Goal: Task Accomplishment & Management: Complete application form

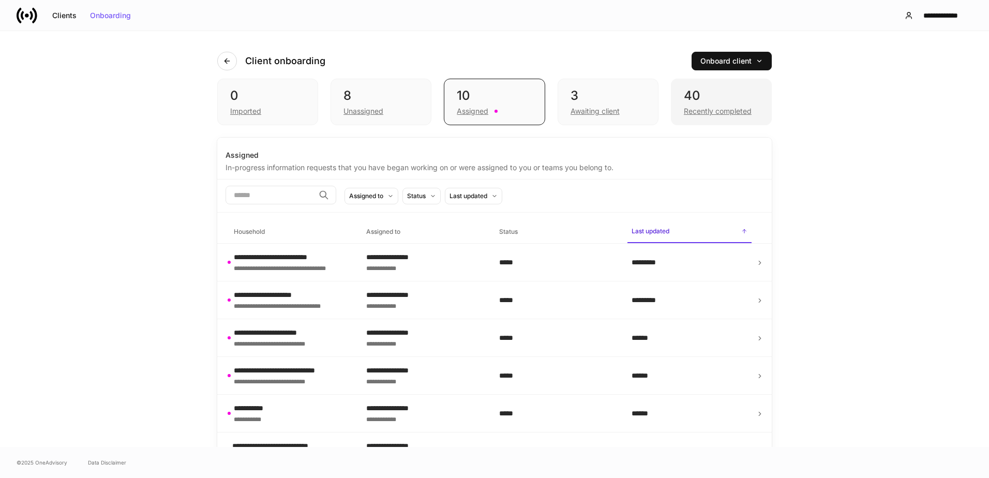
click at [703, 99] on div "40" at bounding box center [721, 95] width 75 height 17
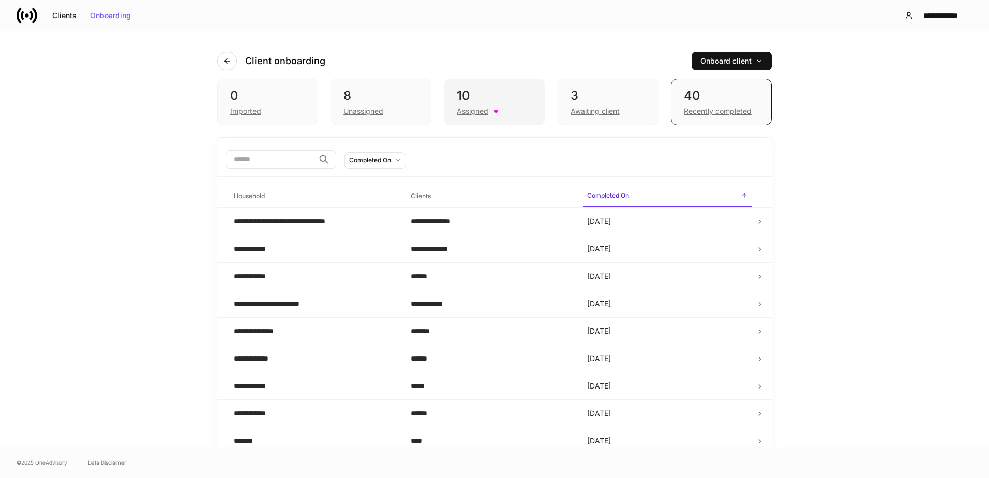
click at [511, 104] on div "Assigned" at bounding box center [494, 110] width 75 height 12
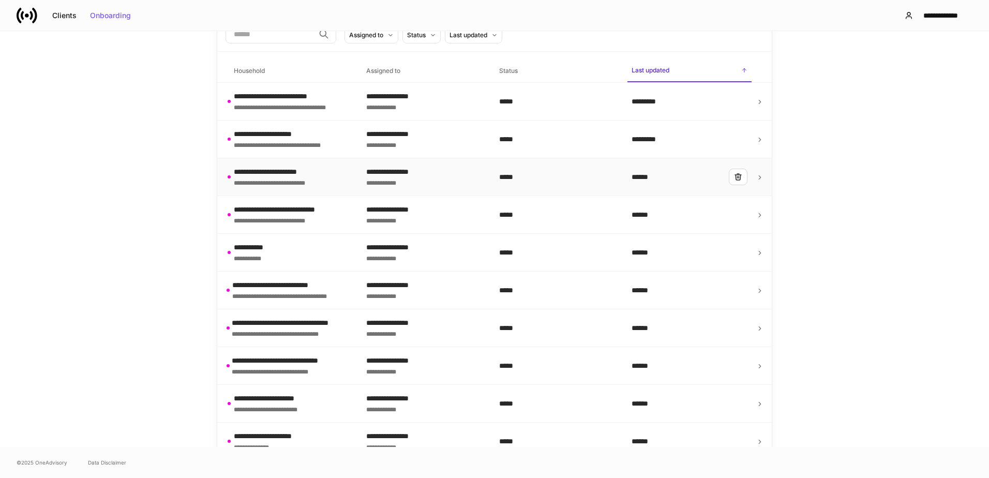
scroll to position [174, 0]
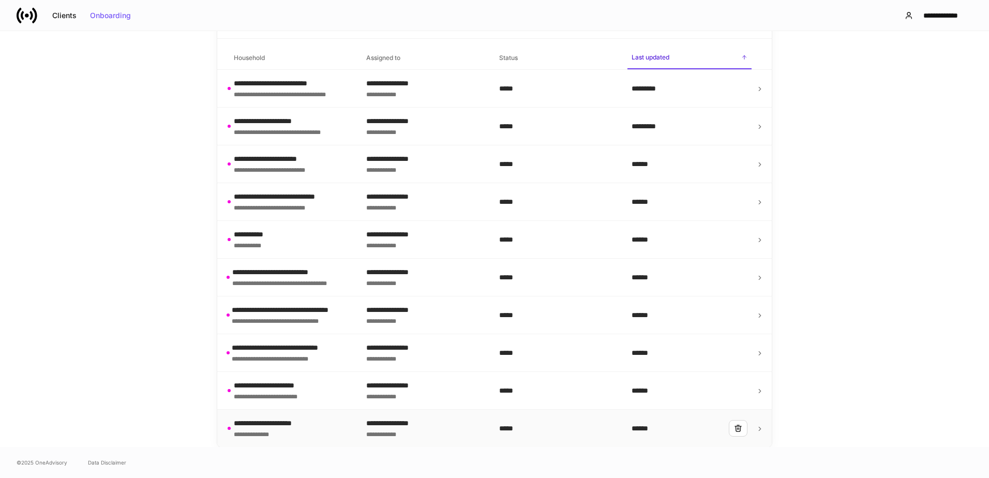
click at [283, 435] on div "**********" at bounding box center [272, 433] width 76 height 10
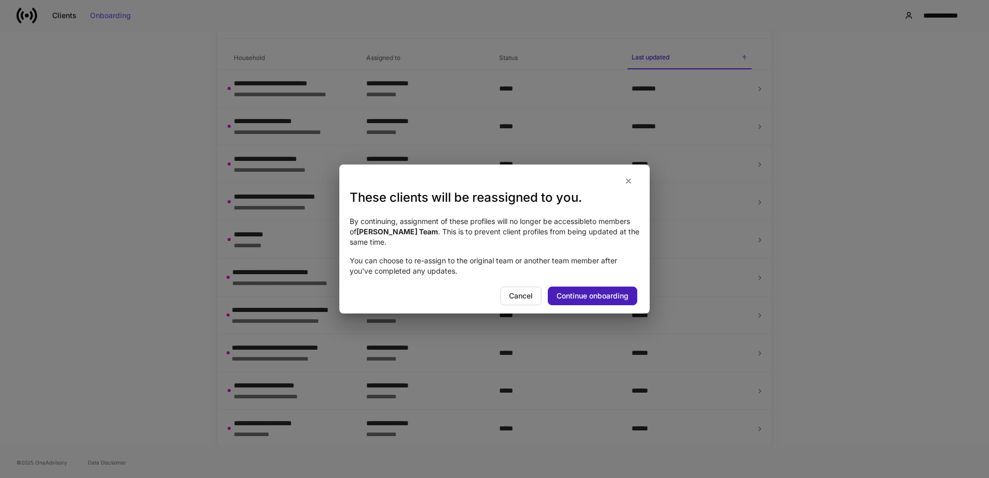
click at [584, 293] on div "Continue onboarding" at bounding box center [592, 295] width 72 height 7
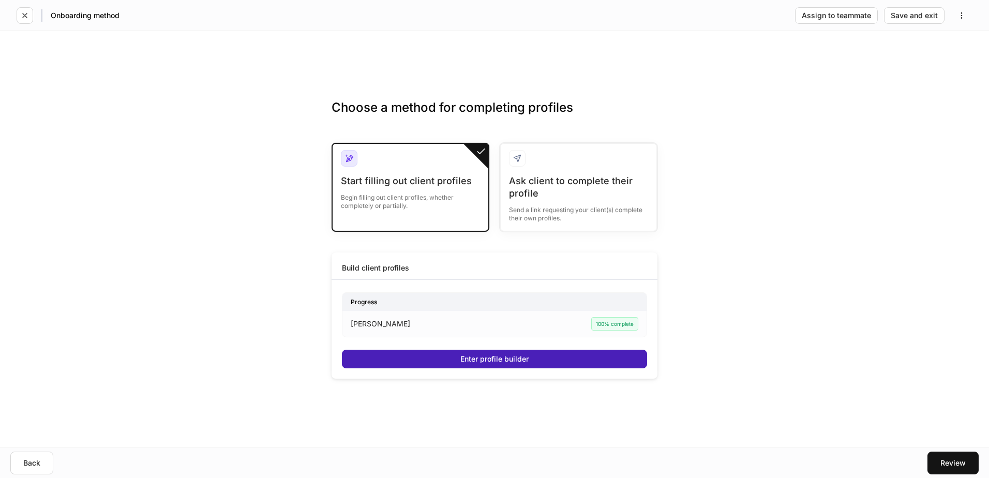
click at [471, 356] on div "Enter profile builder" at bounding box center [494, 358] width 68 height 7
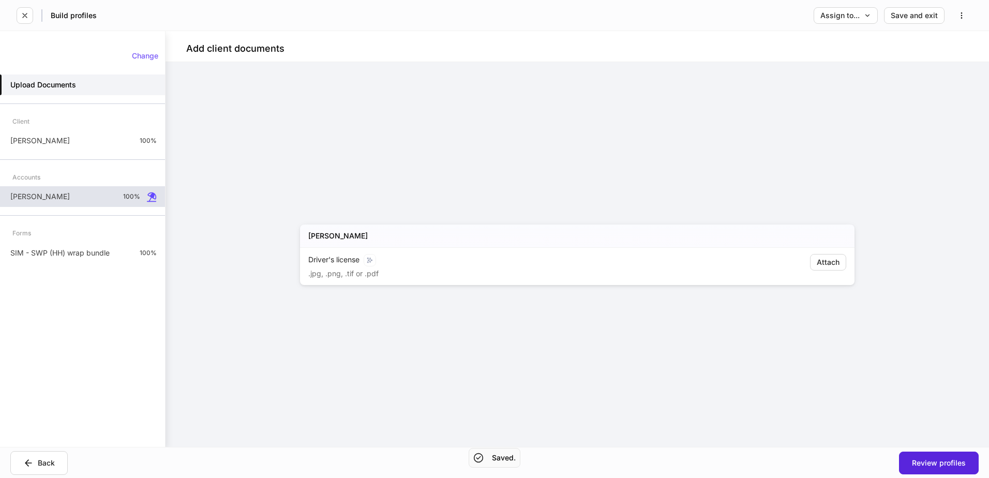
click at [77, 196] on div "Roth IRA 100%" at bounding box center [82, 196] width 165 height 21
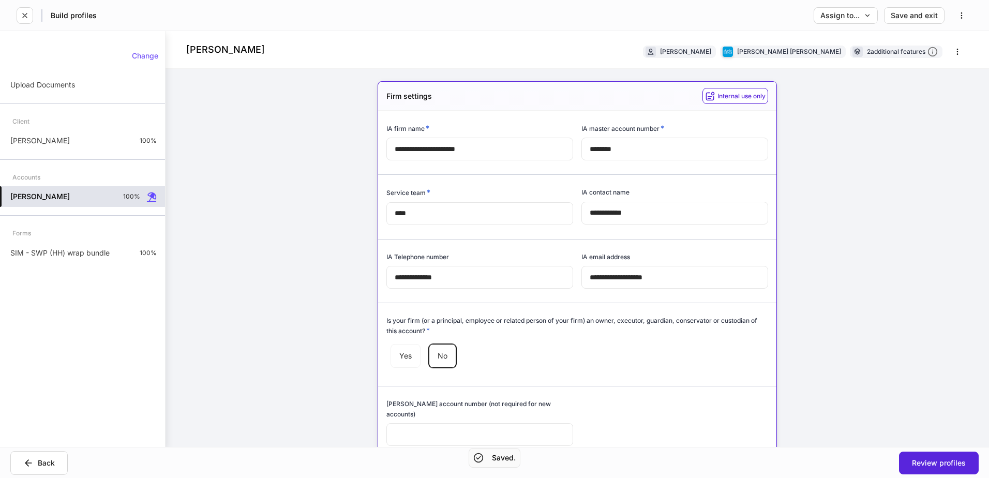
type input "*****"
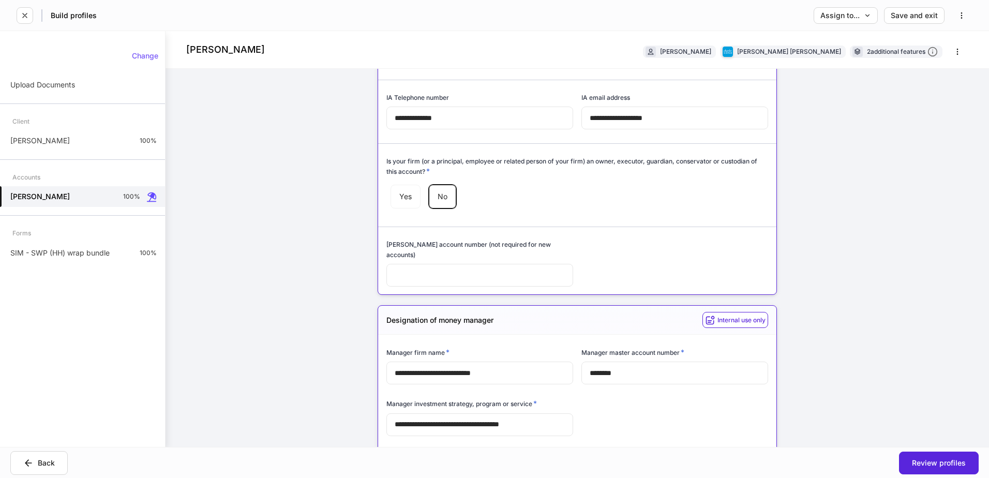
scroll to position [259, 0]
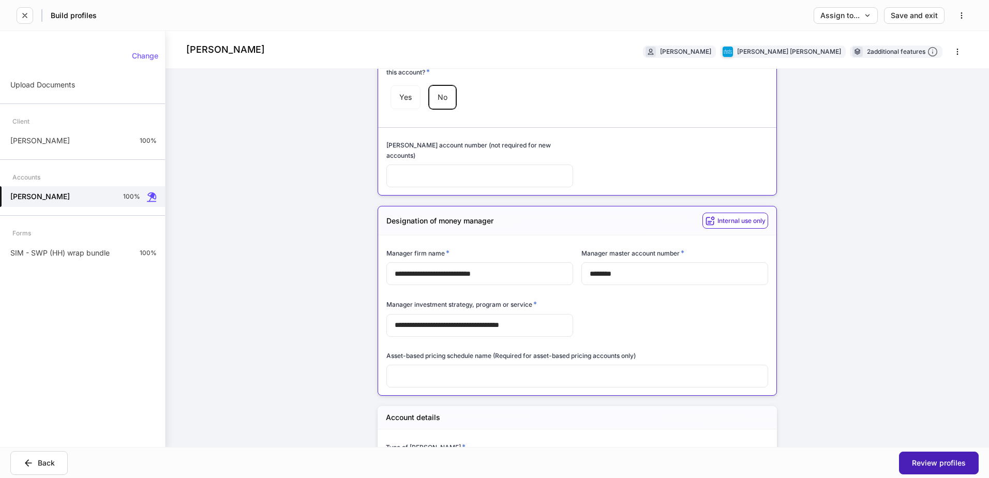
click at [945, 460] on div "Review profiles" at bounding box center [939, 462] width 54 height 7
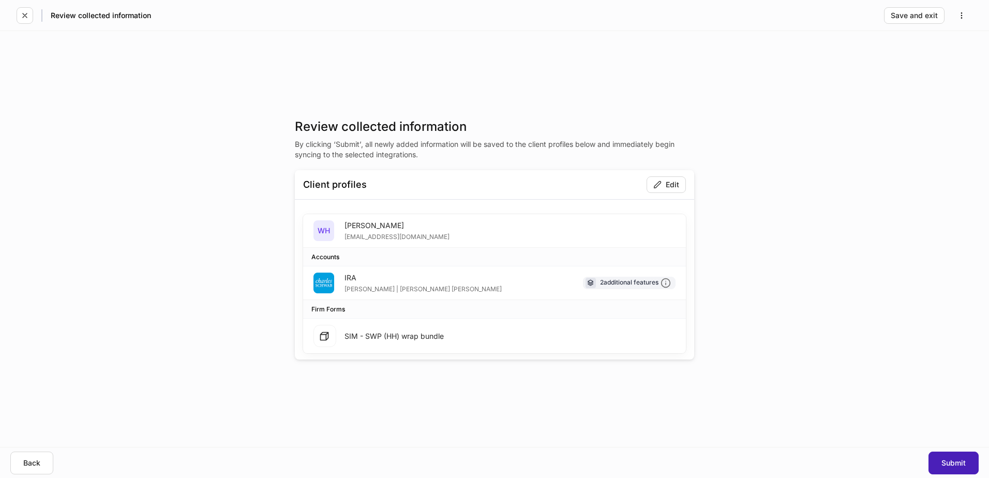
click at [940, 464] on button "Submit" at bounding box center [953, 462] width 50 height 23
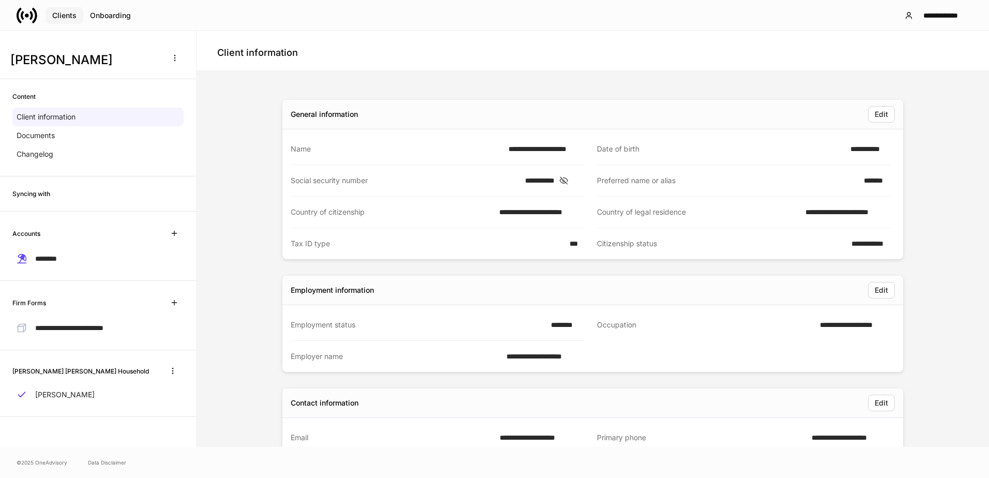
click at [68, 17] on div "Clients" at bounding box center [64, 15] width 24 height 7
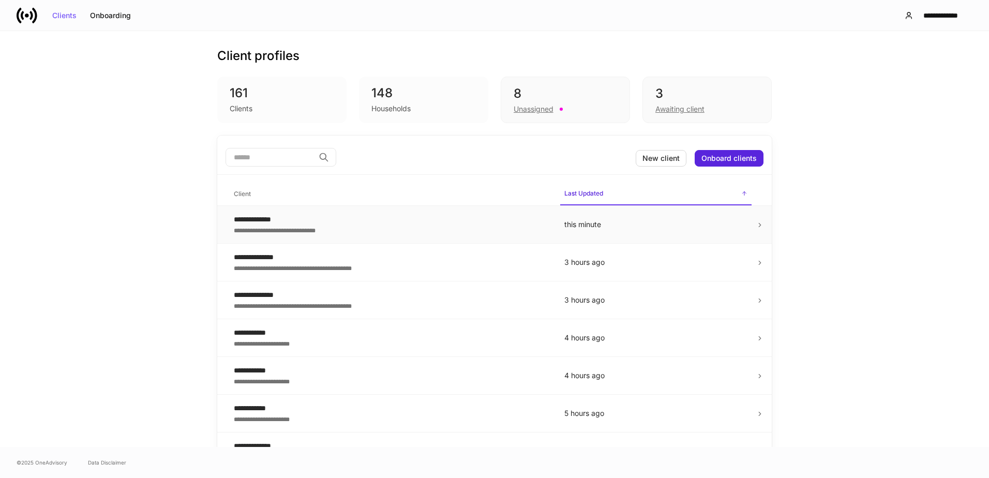
click at [455, 220] on div "**********" at bounding box center [391, 219] width 314 height 10
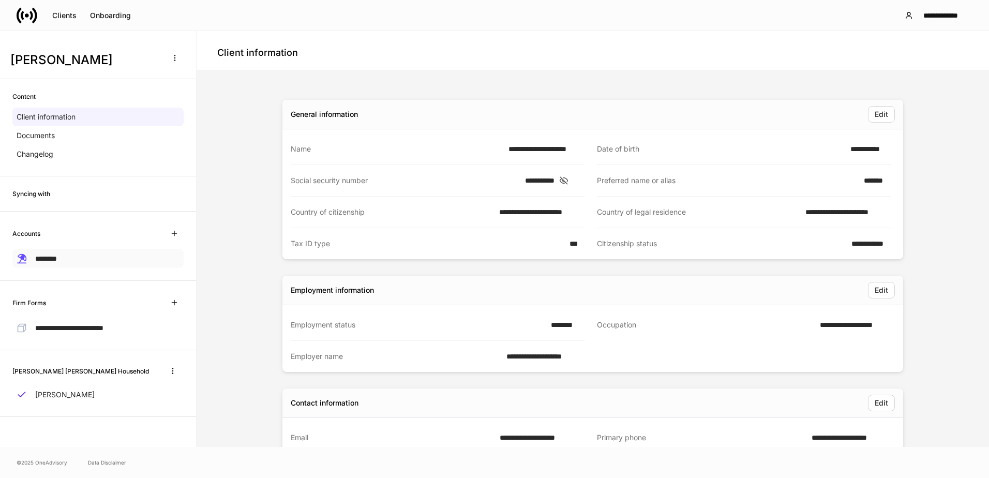
click at [81, 252] on div "********" at bounding box center [97, 258] width 171 height 19
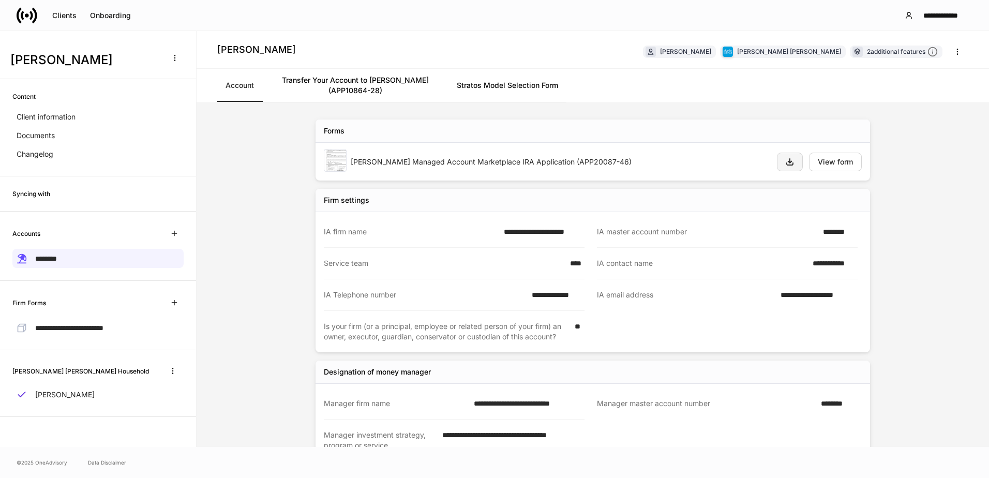
click at [787, 154] on button "button" at bounding box center [790, 162] width 26 height 19
click at [350, 83] on link "Transfer Your Account to Schwab (APP10864-28)" at bounding box center [355, 85] width 186 height 33
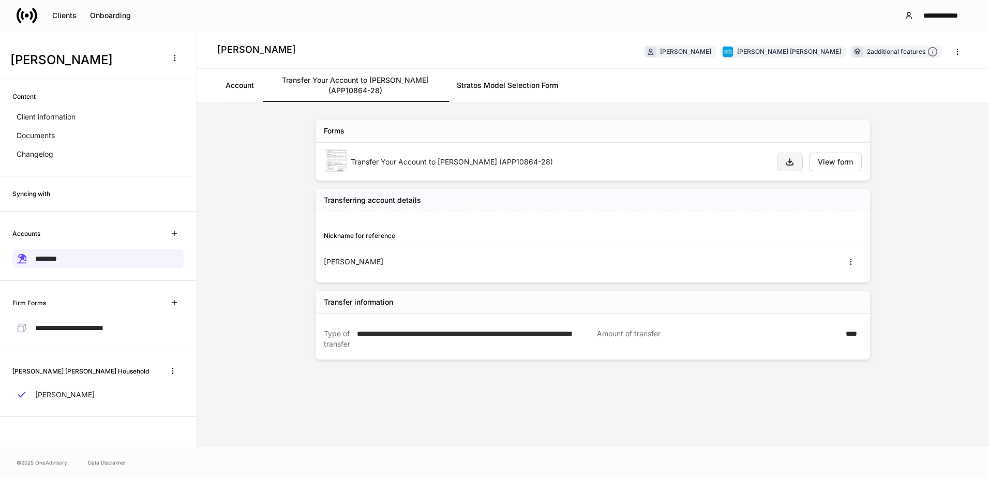
click at [788, 162] on icon "button" at bounding box center [789, 162] width 6 height 6
click at [501, 93] on link "Stratos Model Selection Form" at bounding box center [507, 85] width 118 height 33
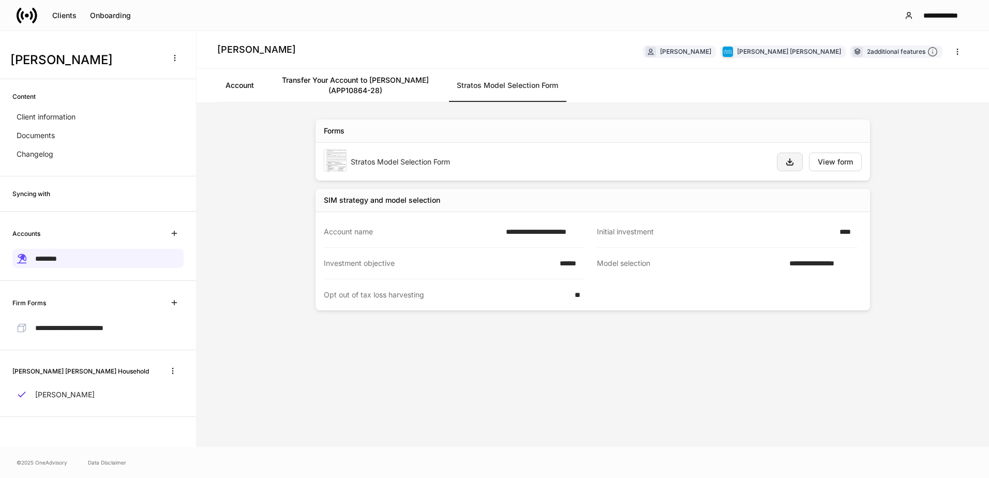
click at [790, 158] on icon "button" at bounding box center [789, 162] width 8 height 8
click at [366, 388] on div "**********" at bounding box center [592, 275] width 620 height 344
click at [63, 326] on span "**********" at bounding box center [69, 327] width 68 height 7
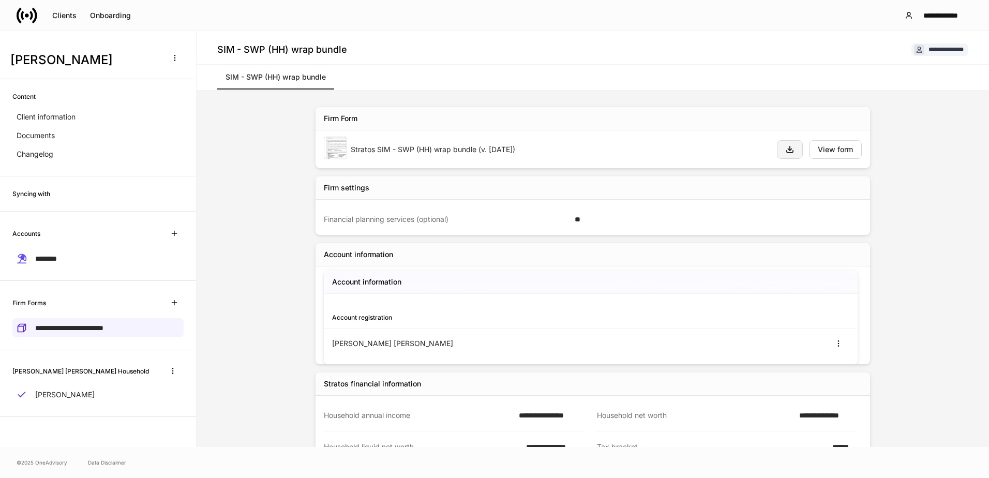
click at [786, 152] on icon "button" at bounding box center [789, 149] width 6 height 6
drag, startPoint x: 279, startPoint y: 196, endPoint x: 275, endPoint y: 217, distance: 20.5
click at [282, 196] on div "**********" at bounding box center [592, 284] width 620 height 388
click at [98, 251] on div "********" at bounding box center [97, 258] width 171 height 19
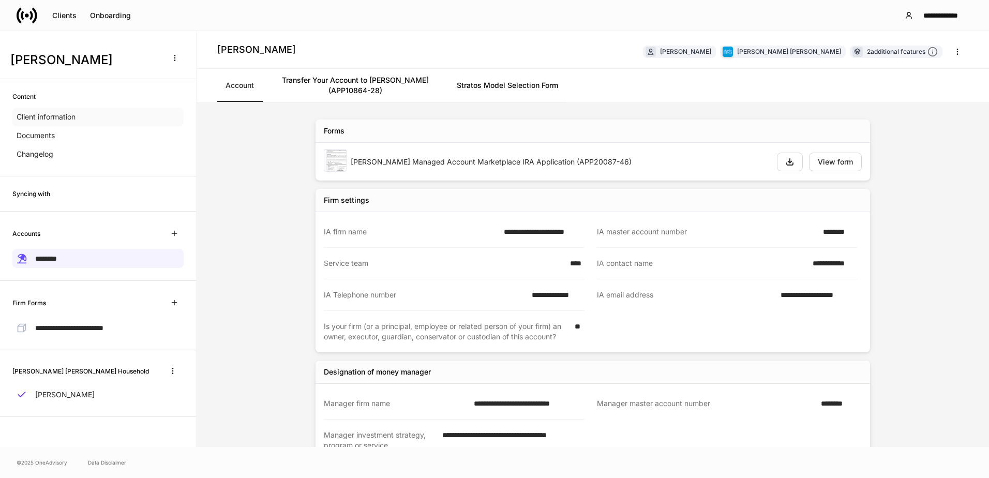
click at [123, 124] on div "Client information" at bounding box center [97, 117] width 171 height 19
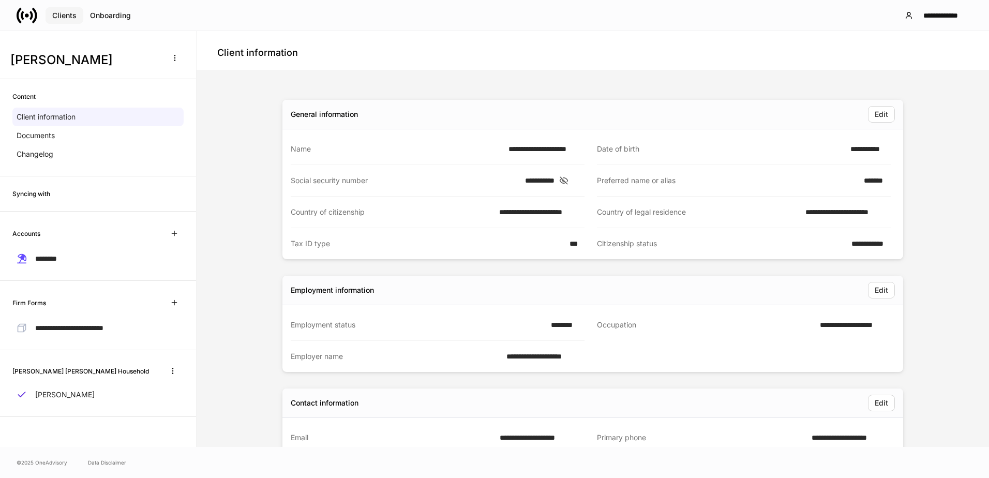
click at [63, 16] on div "Clients" at bounding box center [64, 15] width 24 height 7
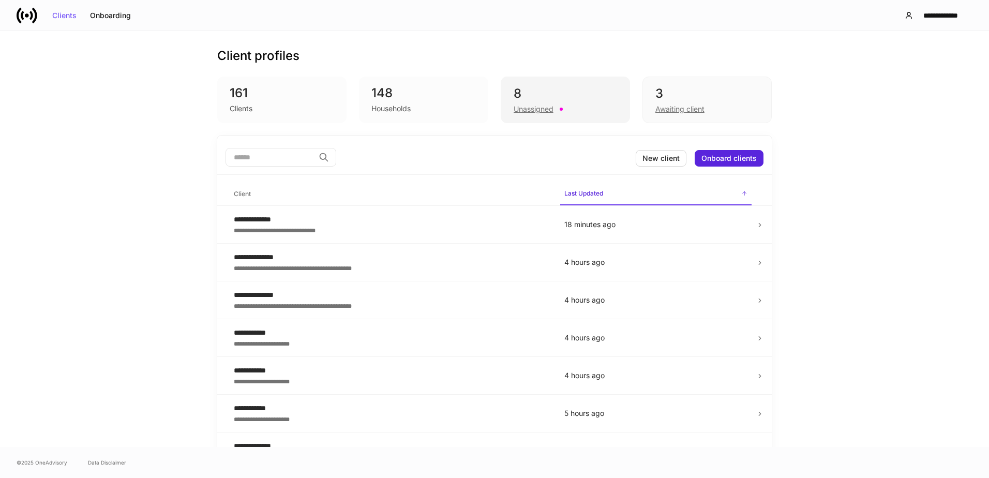
click at [556, 92] on div "8" at bounding box center [564, 93] width 103 height 17
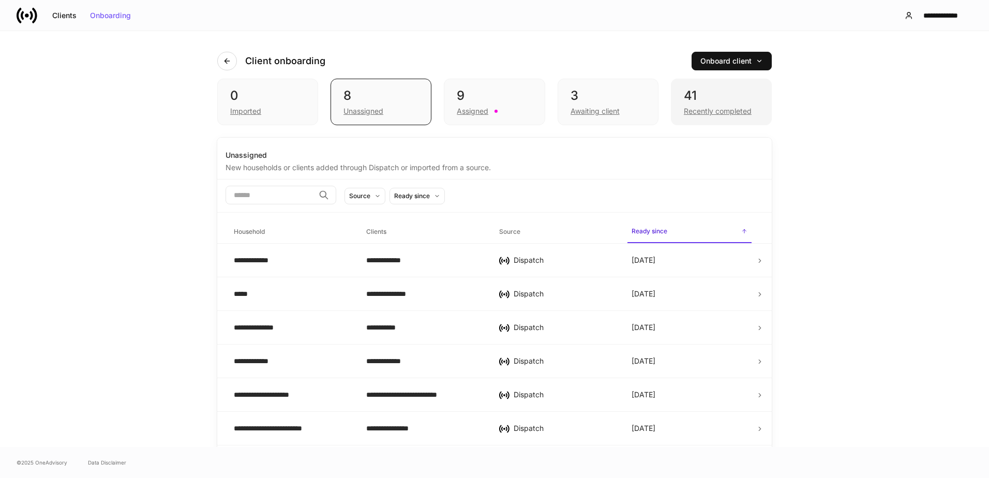
click at [704, 97] on div "41" at bounding box center [721, 95] width 75 height 17
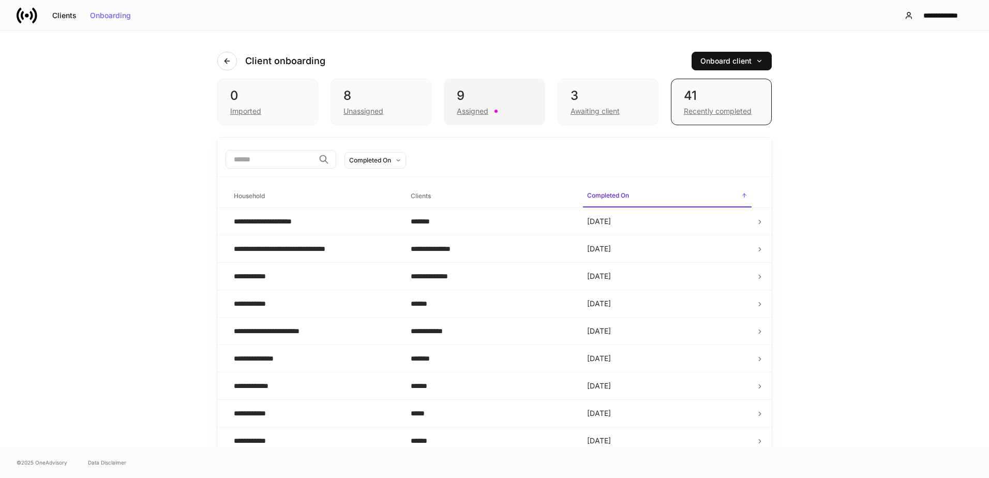
click at [485, 106] on div "Assigned" at bounding box center [494, 110] width 75 height 12
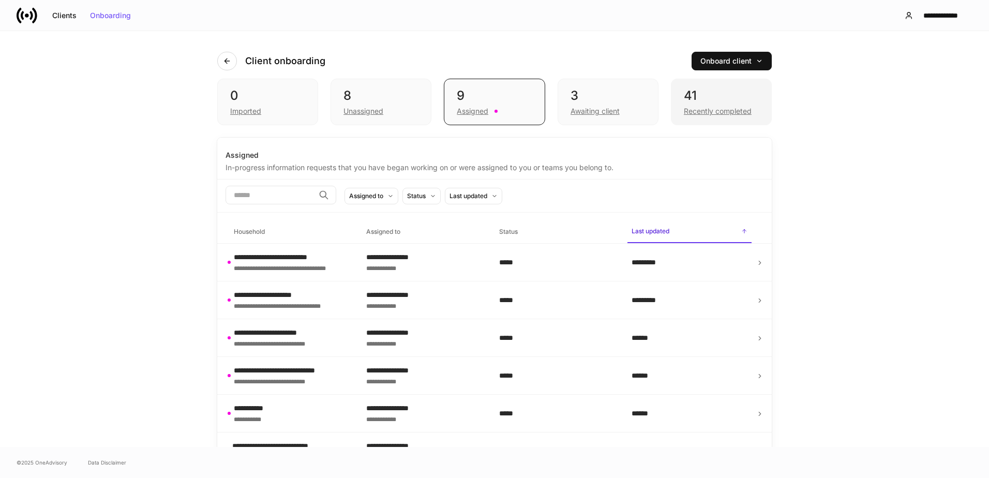
click at [721, 103] on div "41" at bounding box center [721, 95] width 75 height 17
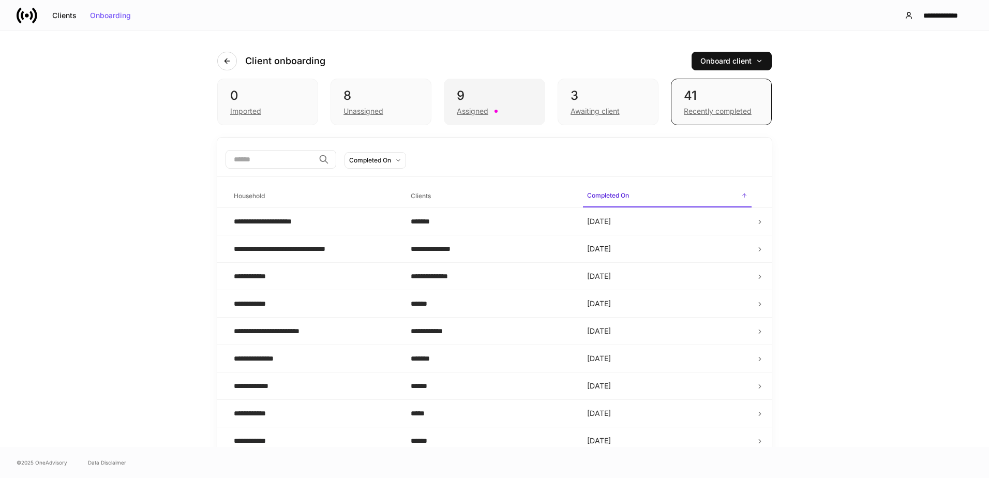
click at [504, 105] on div "Assigned" at bounding box center [494, 110] width 75 height 12
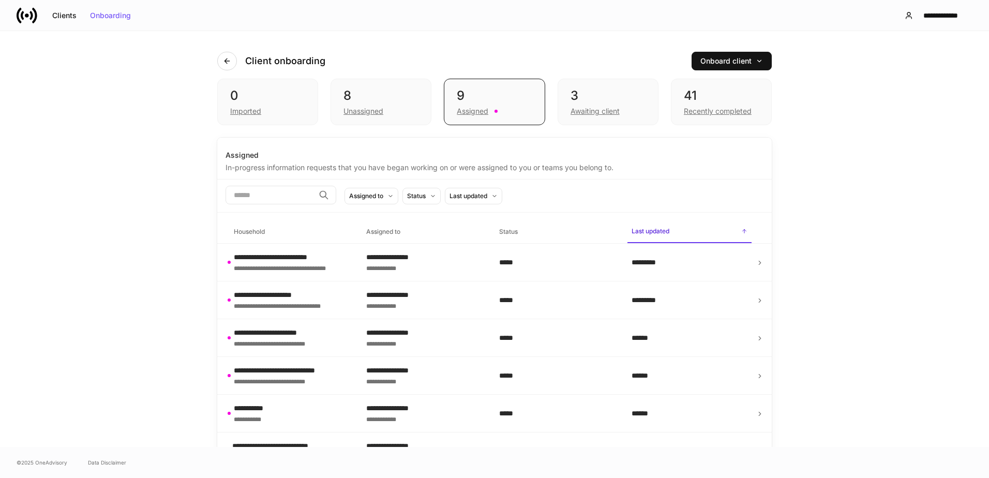
scroll to position [136, 0]
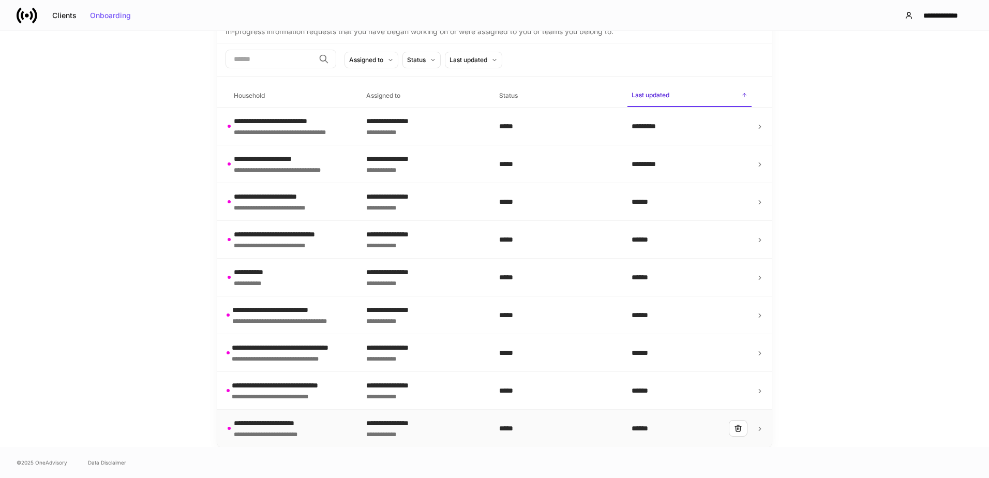
click at [283, 427] on div "**********" at bounding box center [274, 423] width 80 height 10
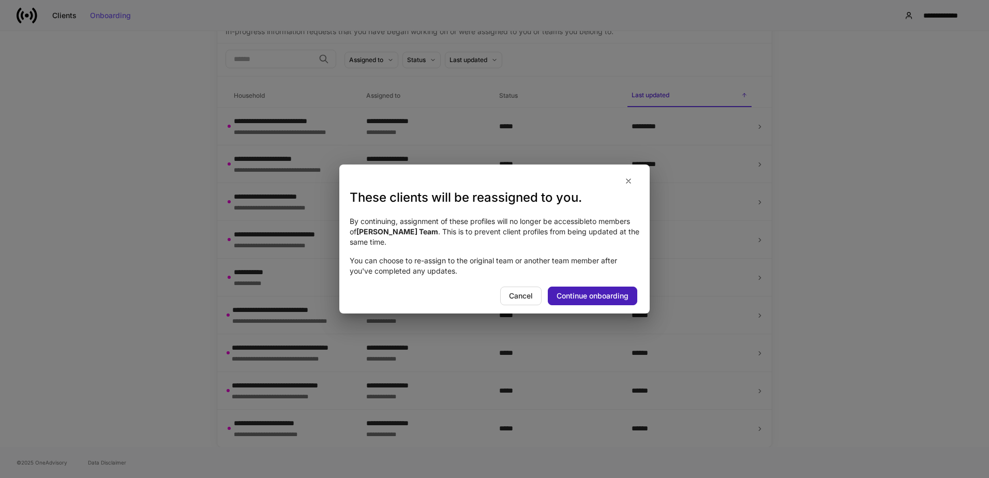
click at [583, 293] on div "Continue onboarding" at bounding box center [592, 295] width 72 height 7
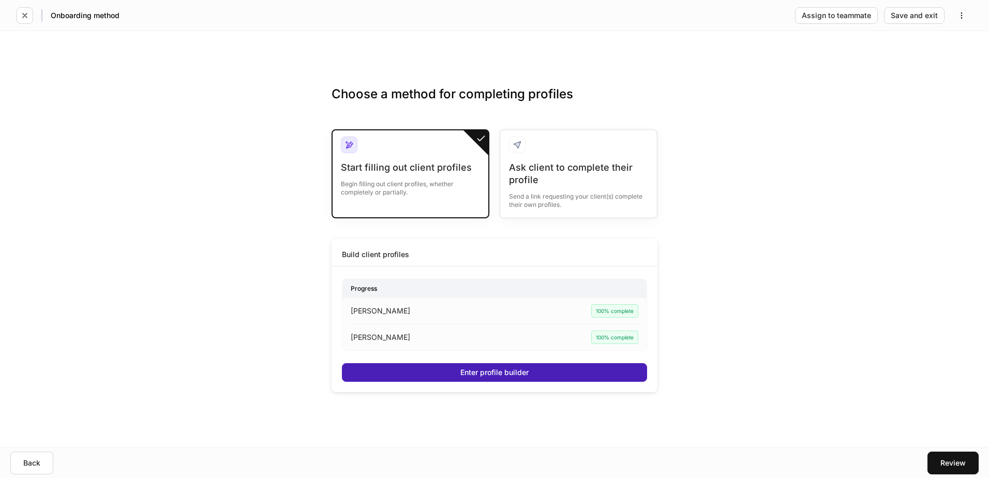
click at [382, 372] on button "Enter profile builder" at bounding box center [494, 372] width 305 height 19
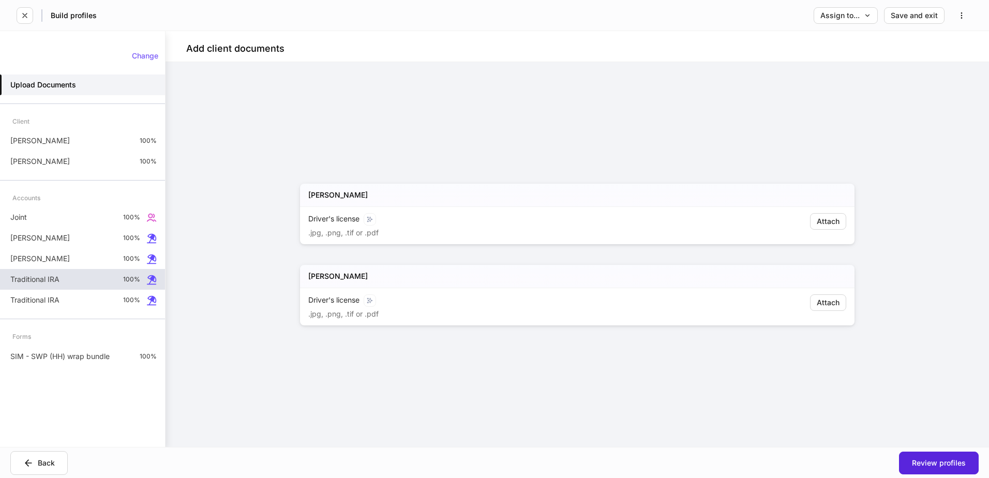
click at [53, 281] on p "Traditional IRA" at bounding box center [34, 279] width 49 height 10
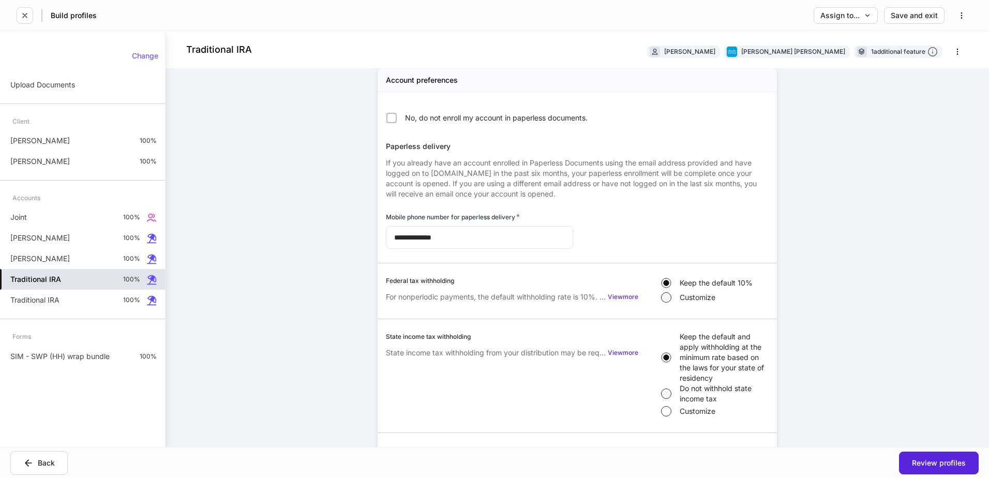
scroll to position [414, 0]
click at [59, 359] on p "SIM - SWP (HH) wrap bundle" at bounding box center [59, 356] width 99 height 10
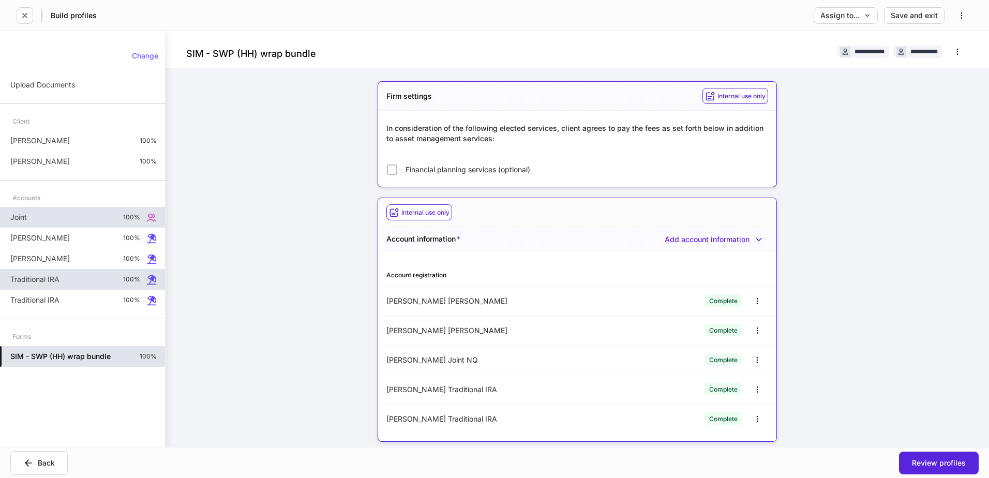
click at [44, 219] on div "Joint 100%" at bounding box center [82, 217] width 165 height 21
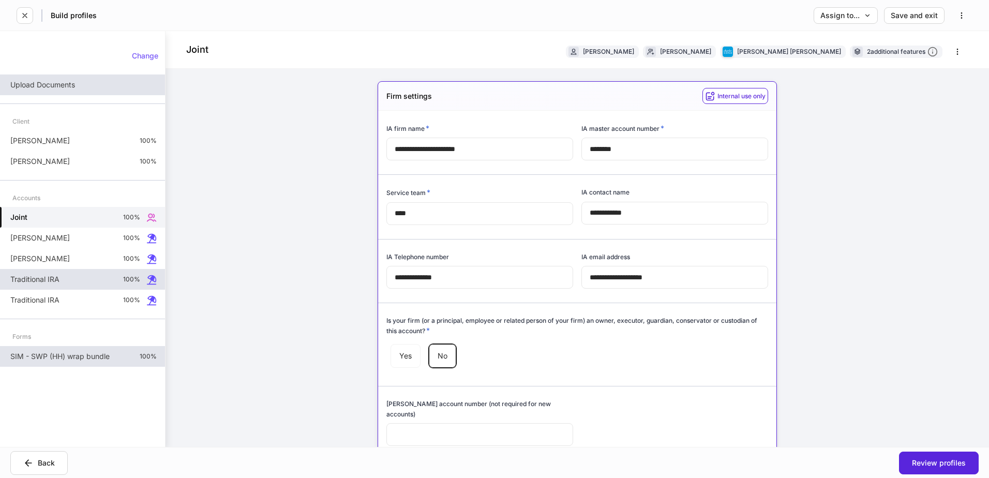
click at [66, 88] on p "Upload Documents" at bounding box center [42, 85] width 65 height 10
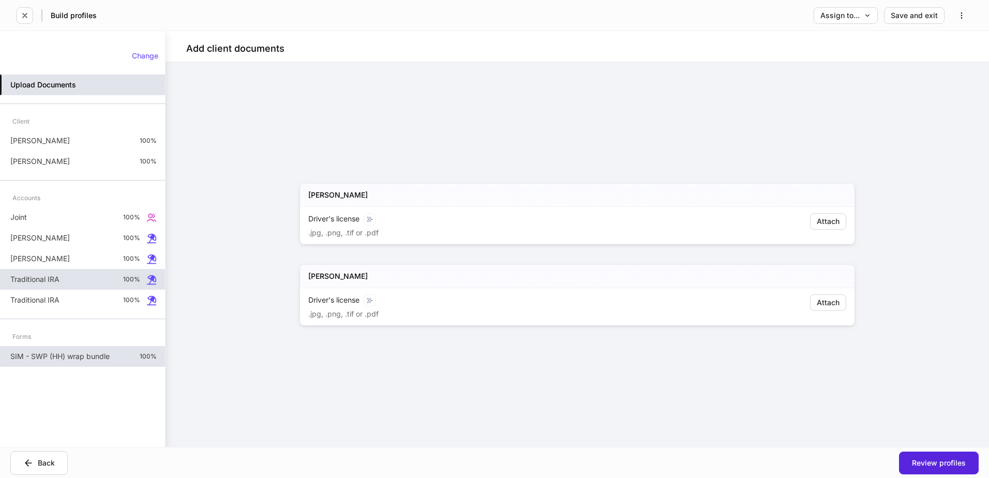
click at [53, 356] on p "SIM - SWP (HH) wrap bundle" at bounding box center [59, 356] width 99 height 10
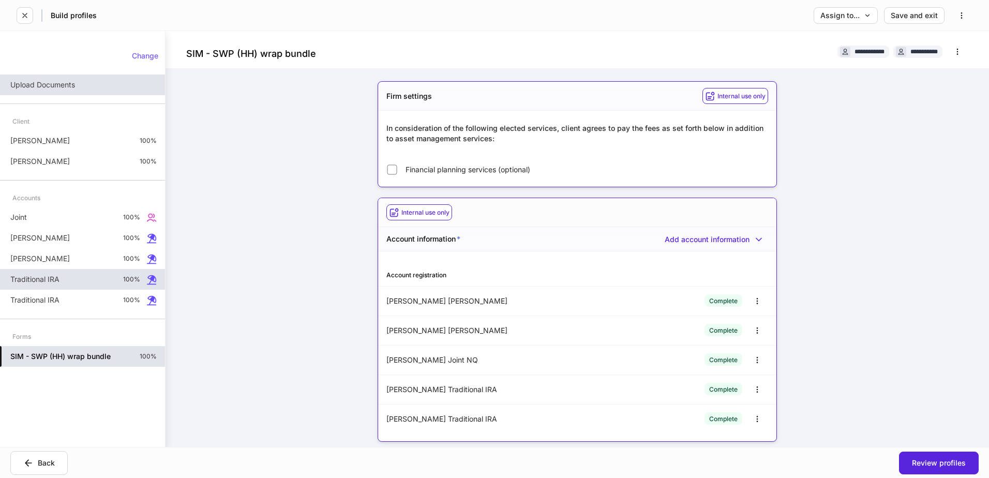
click at [430, 361] on div "Baer Joint NQ" at bounding box center [481, 360] width 191 height 10
click at [753, 358] on icon "button" at bounding box center [757, 360] width 8 height 8
click at [750, 386] on li "Edit" at bounding box center [745, 384] width 38 height 17
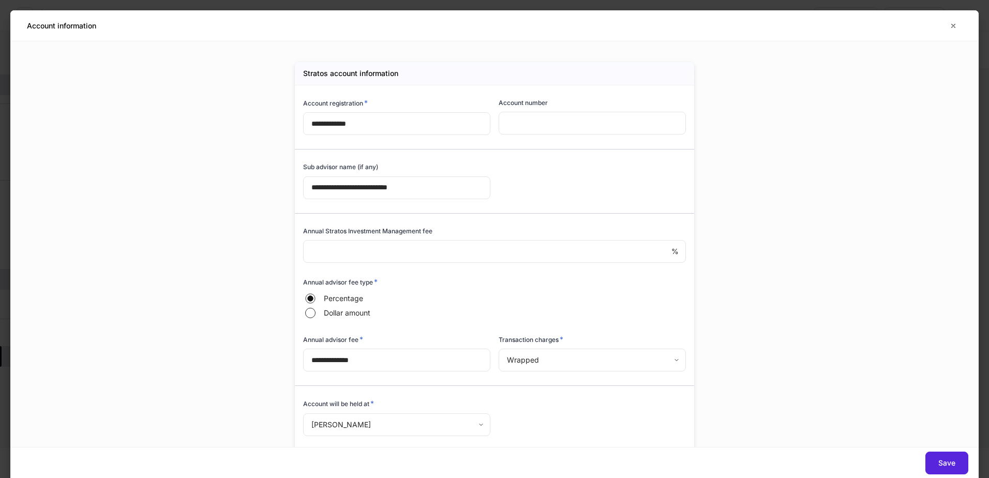
type input "****"
click at [306, 120] on input "**********" at bounding box center [396, 123] width 187 height 23
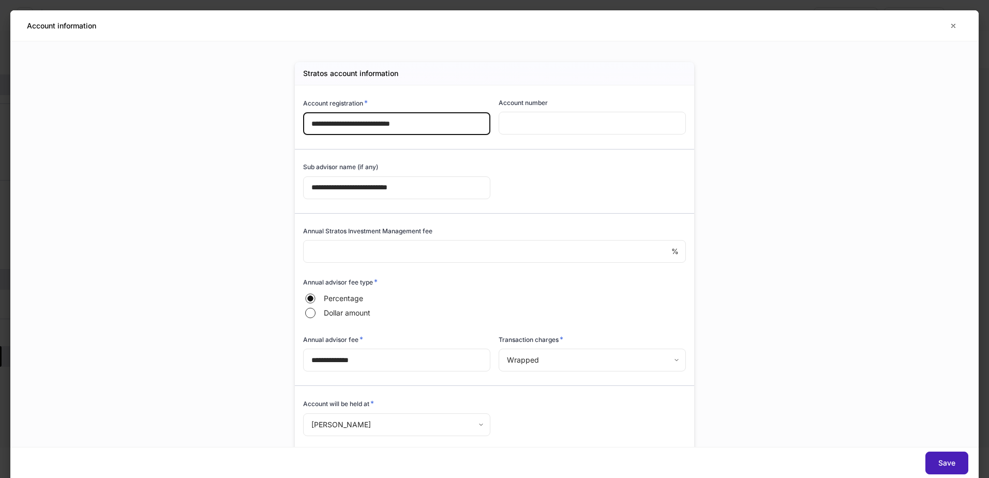
type input "**********"
click at [956, 462] on button "Save" at bounding box center [946, 462] width 43 height 23
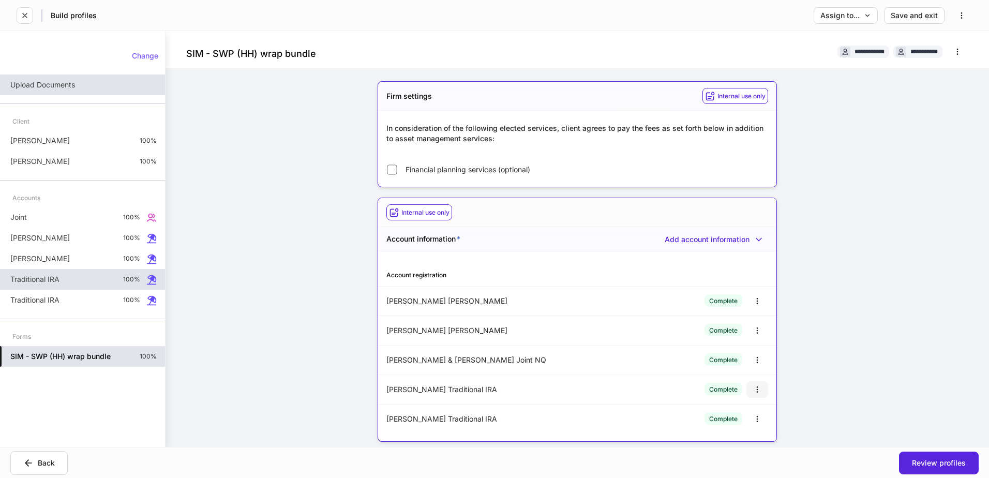
click at [753, 392] on icon "button" at bounding box center [757, 389] width 8 height 8
click at [747, 415] on li "Edit" at bounding box center [745, 414] width 38 height 17
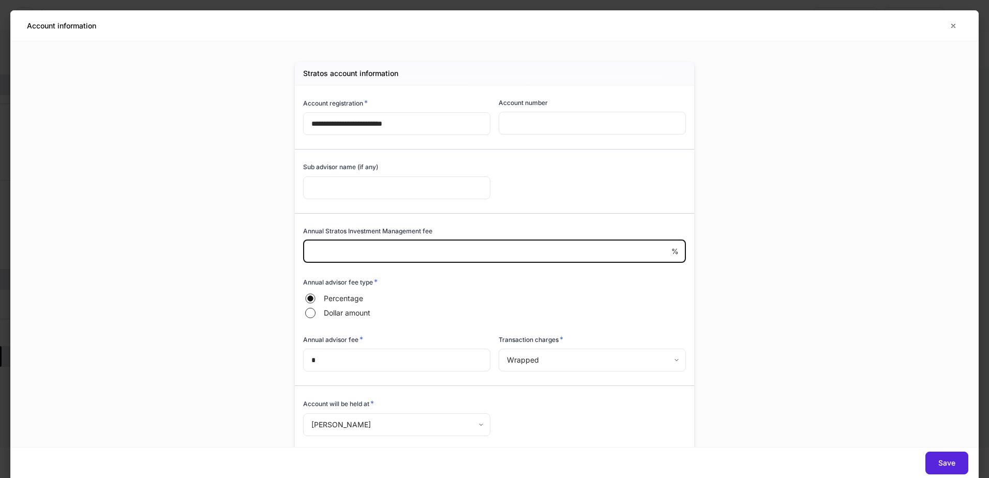
drag, startPoint x: 358, startPoint y: 251, endPoint x: 309, endPoint y: 243, distance: 49.2
click at [309, 244] on input "*" at bounding box center [487, 251] width 368 height 23
click at [953, 459] on div "Save" at bounding box center [946, 462] width 17 height 7
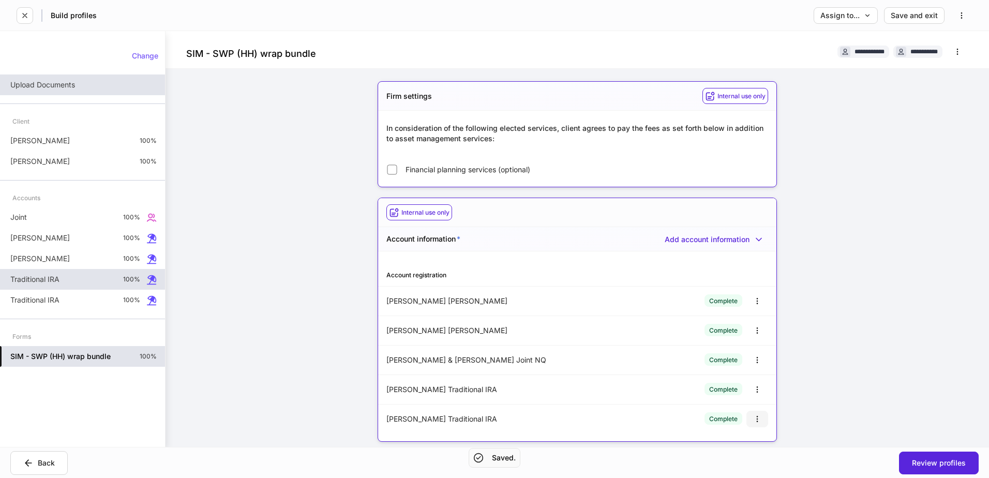
click at [754, 420] on icon "button" at bounding box center [757, 419] width 8 height 8
click at [737, 446] on li "Edit" at bounding box center [745, 443] width 38 height 17
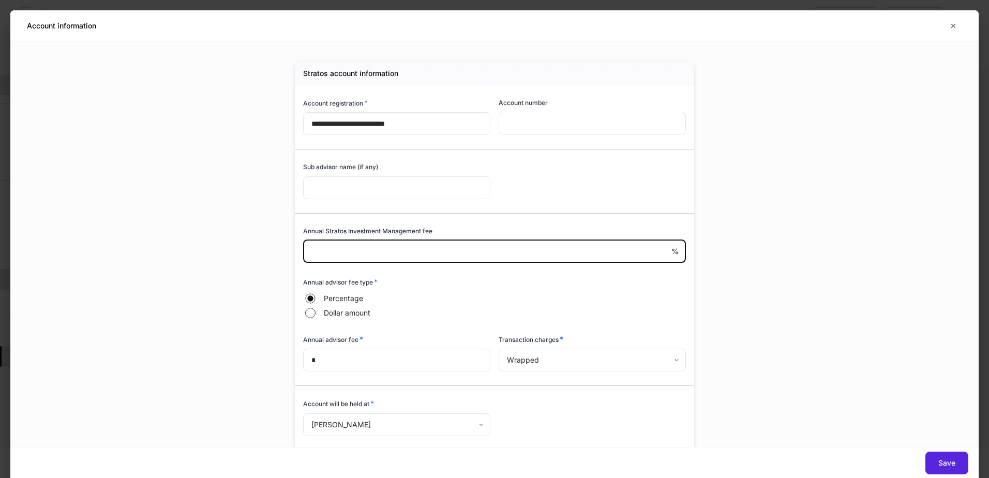
drag, startPoint x: 339, startPoint y: 247, endPoint x: 295, endPoint y: 246, distance: 44.5
click at [295, 246] on div "Annual Stratos Investment Management fee * % ​" at bounding box center [490, 239] width 391 height 51
click at [946, 458] on button "Save" at bounding box center [946, 462] width 43 height 23
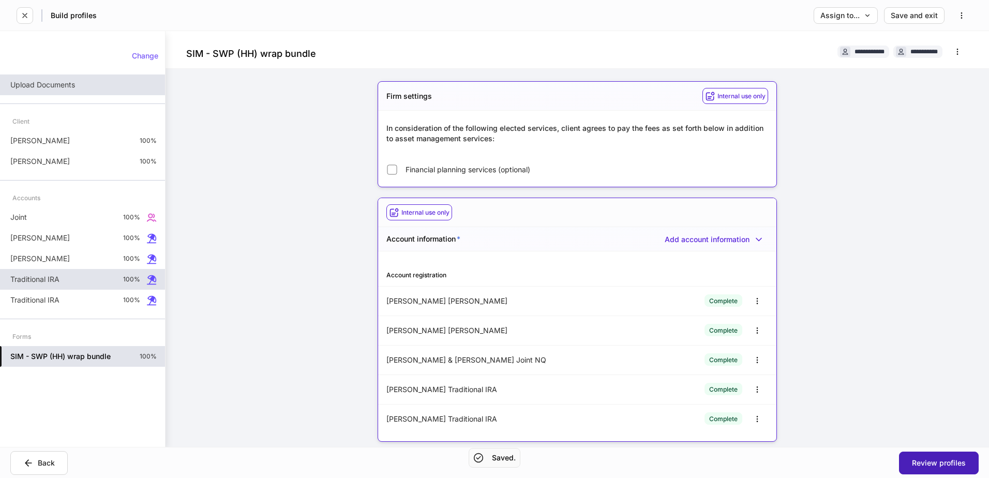
click at [933, 468] on button "Review profiles" at bounding box center [939, 462] width 80 height 23
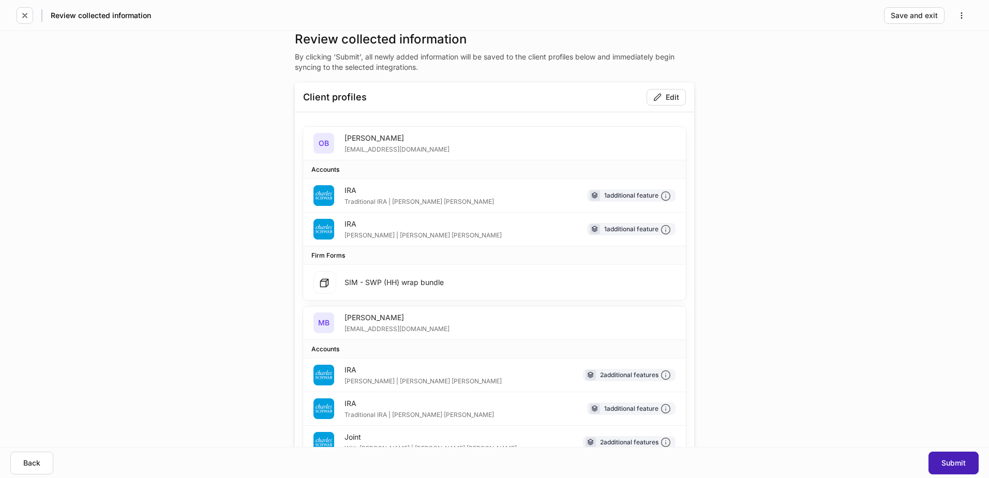
click at [943, 460] on div "Submit" at bounding box center [953, 462] width 24 height 7
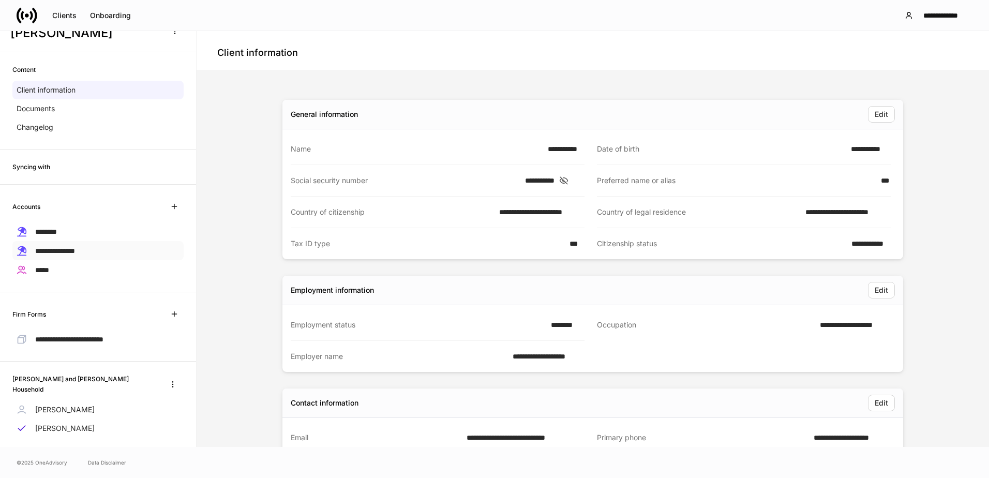
scroll to position [41, 0]
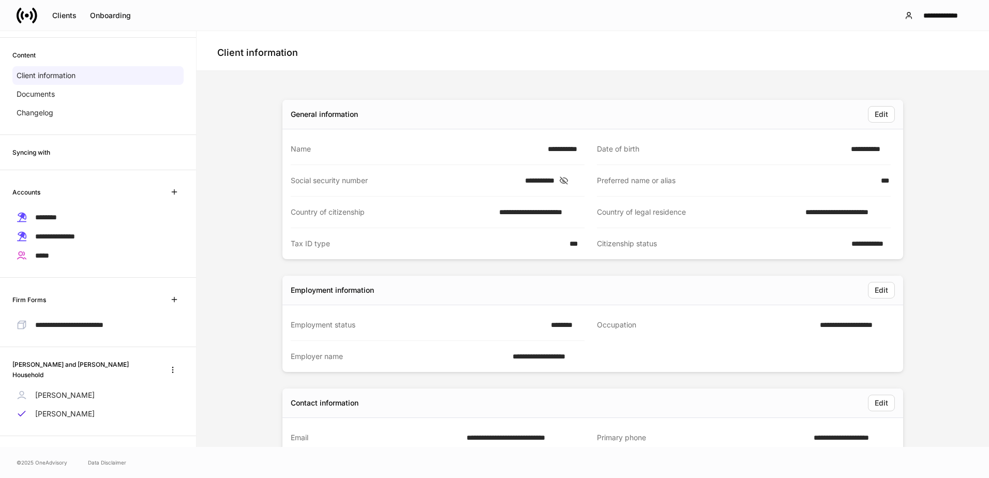
click at [60, 24] on div "Clients Onboarding" at bounding box center [77, 15] width 121 height 21
click at [56, 12] on div "Clients" at bounding box center [64, 15] width 24 height 7
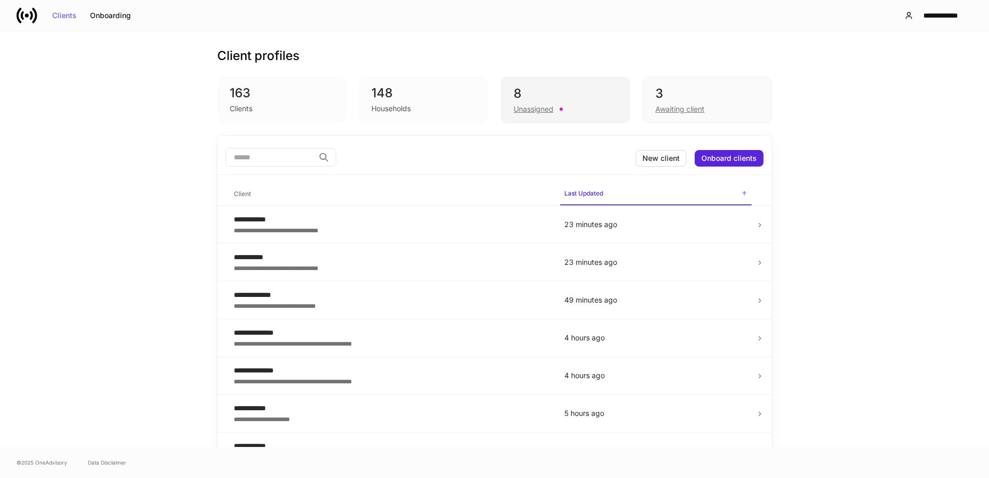
click at [546, 96] on div "8" at bounding box center [564, 93] width 103 height 17
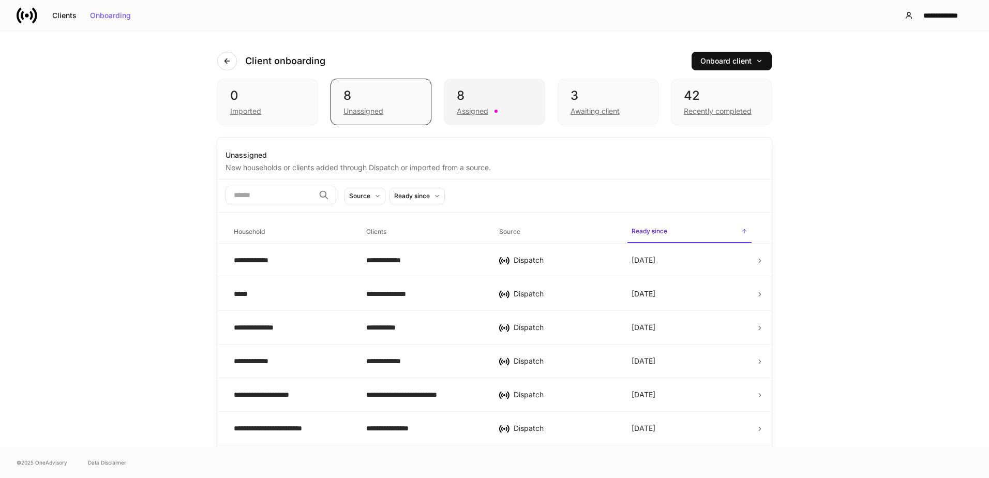
click at [505, 108] on div "Assigned" at bounding box center [494, 110] width 75 height 12
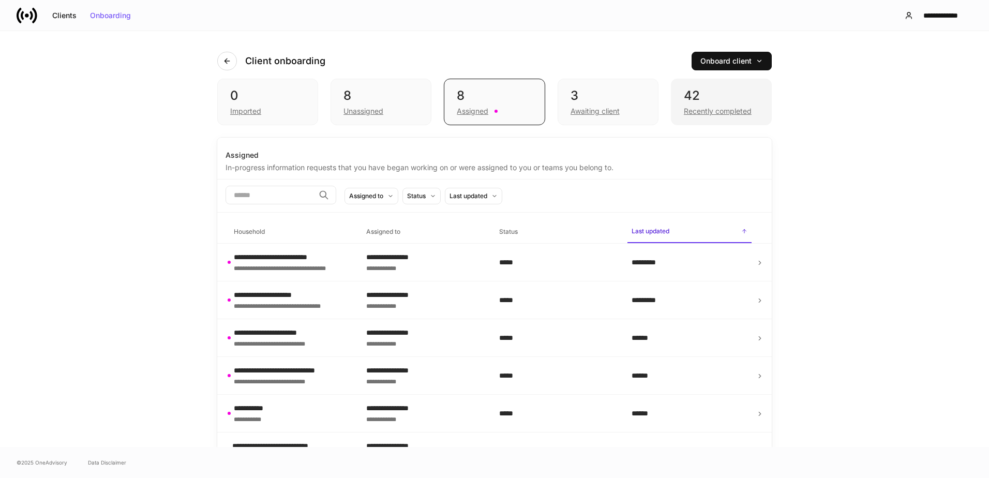
click at [723, 107] on div "Recently completed" at bounding box center [718, 111] width 68 height 10
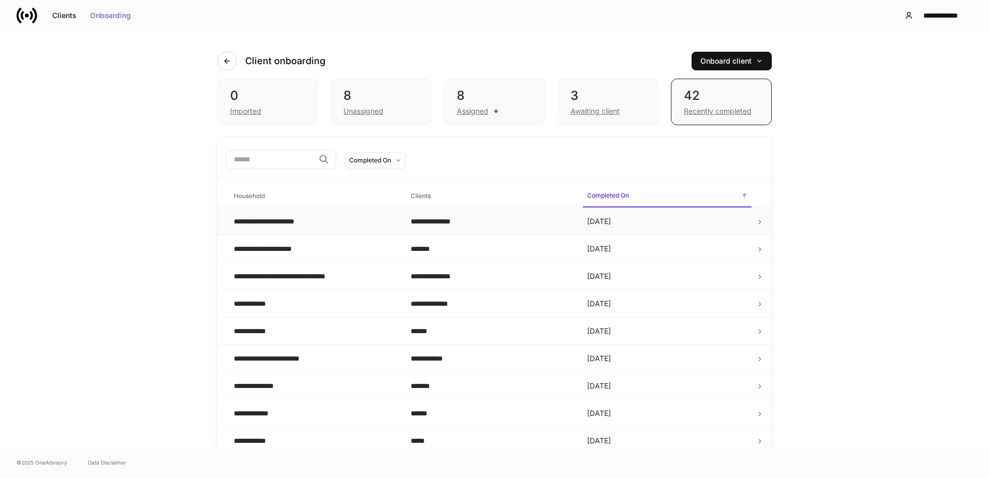
click at [333, 225] on div "**********" at bounding box center [314, 221] width 160 height 10
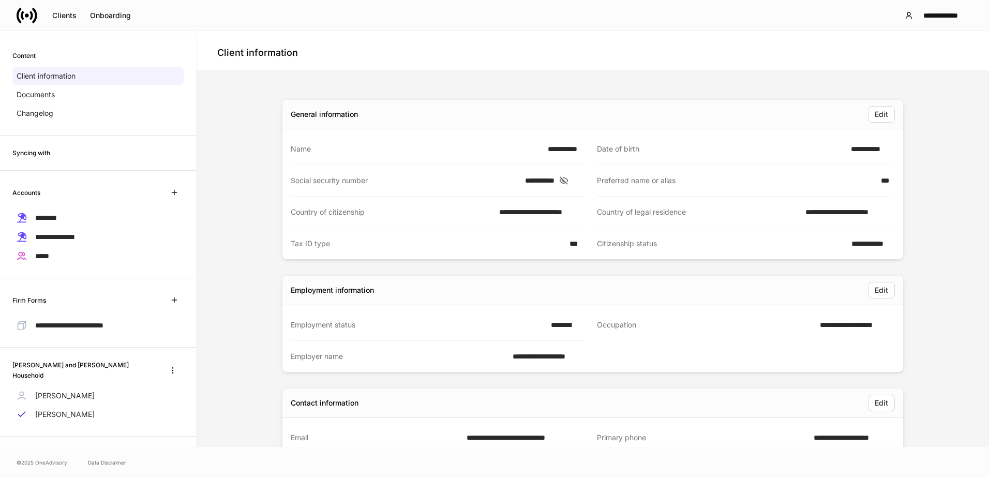
scroll to position [41, 0]
click at [69, 390] on p "Michael Baer" at bounding box center [64, 395] width 59 height 10
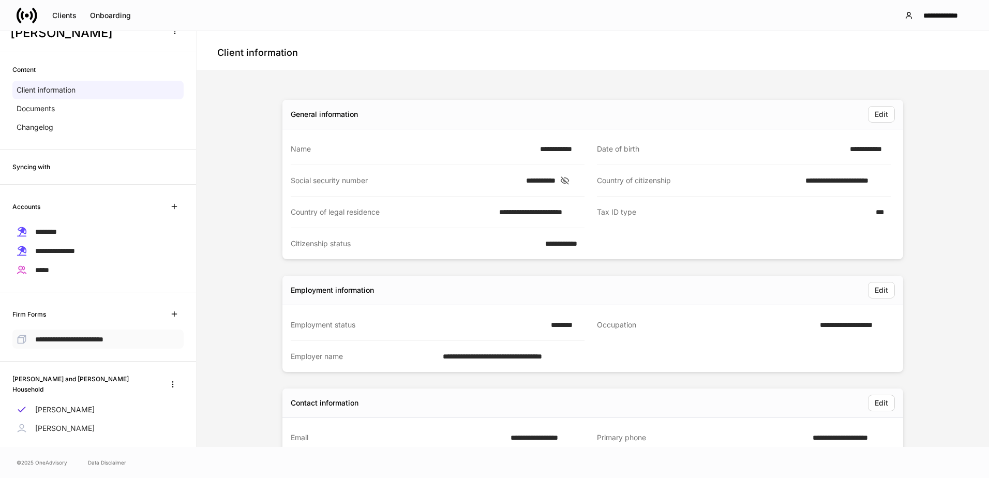
scroll to position [41, 0]
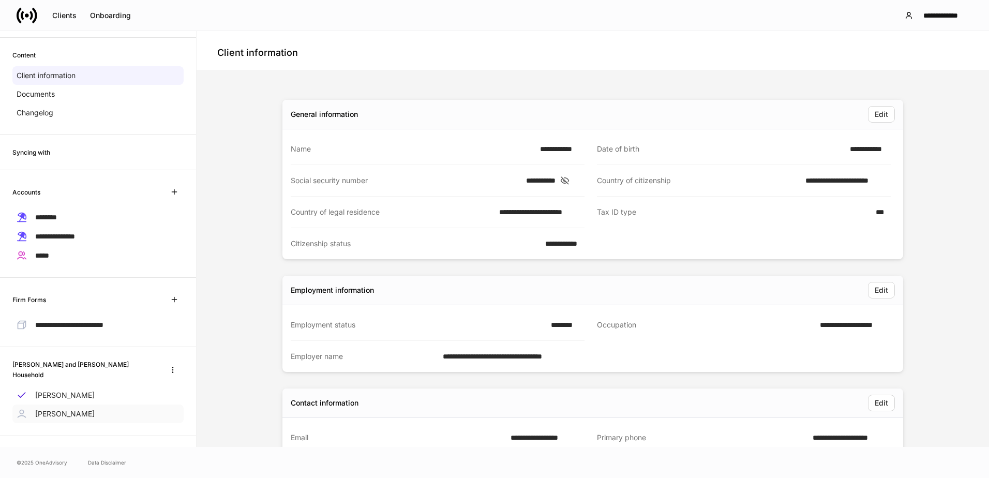
click at [61, 409] on p "Olivia Baer" at bounding box center [64, 413] width 59 height 10
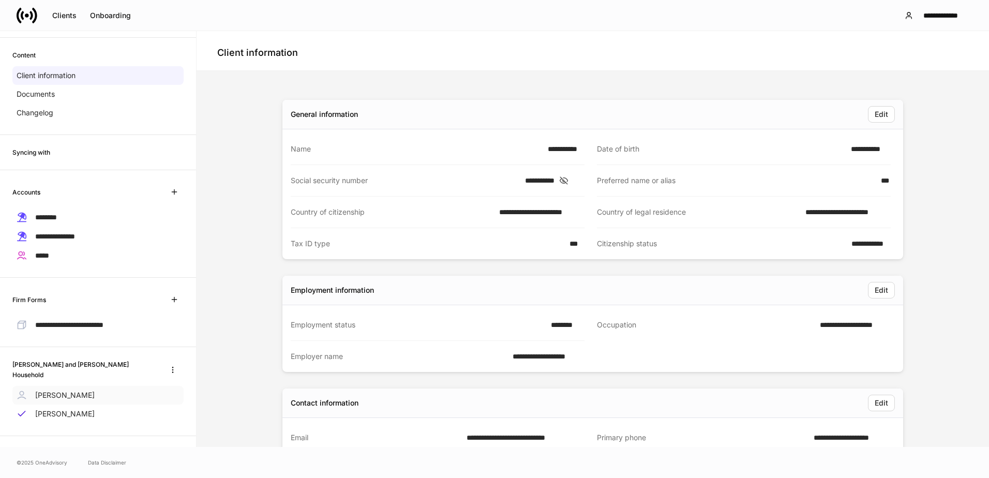
click at [65, 390] on p "Michael Baer" at bounding box center [64, 395] width 59 height 10
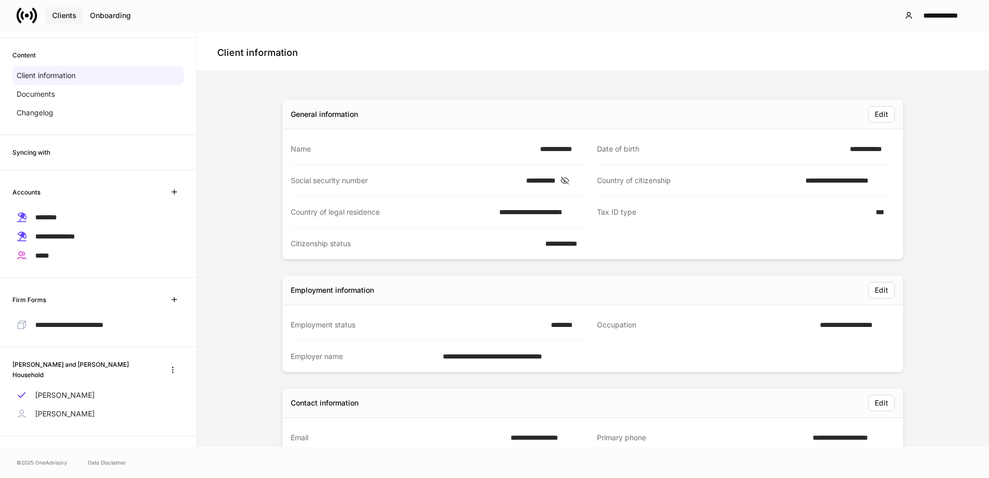
click at [58, 14] on div "Clients" at bounding box center [64, 15] width 24 height 7
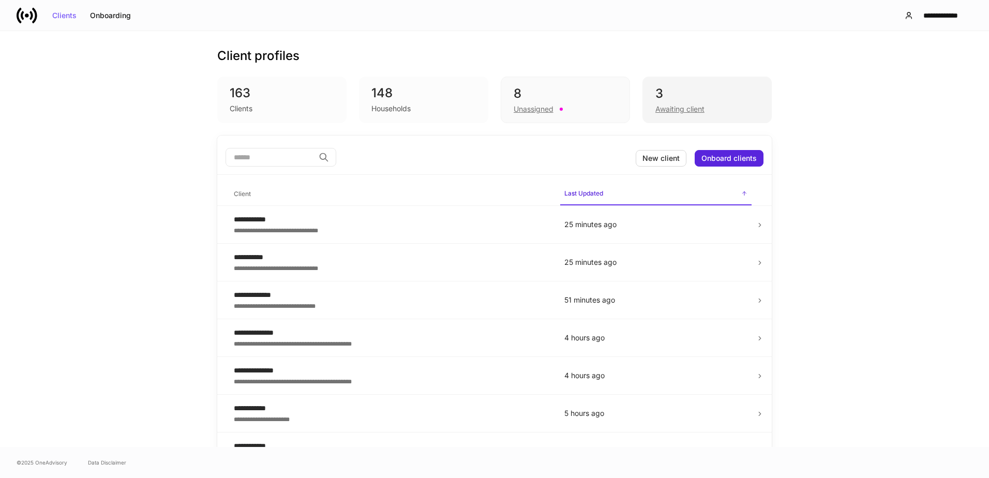
click at [697, 107] on div "Awaiting client" at bounding box center [679, 109] width 49 height 10
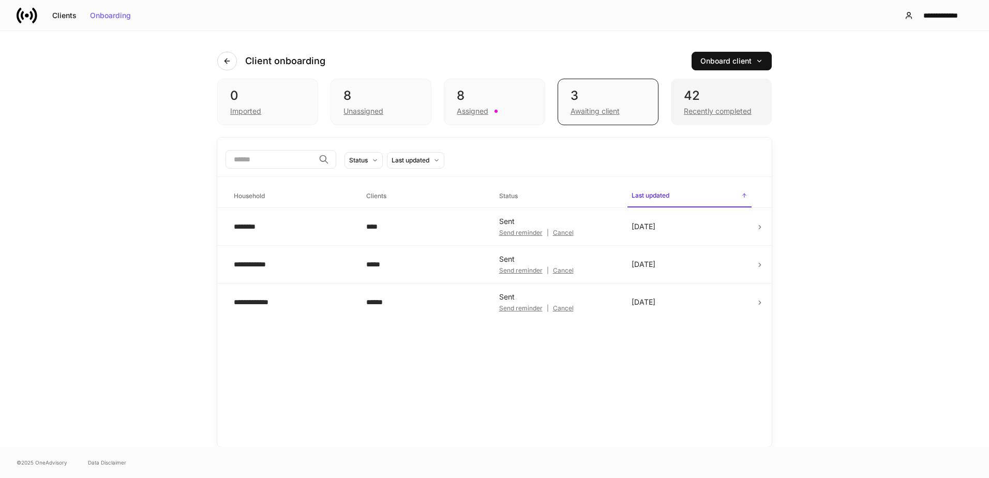
click at [734, 95] on div "42" at bounding box center [721, 95] width 75 height 17
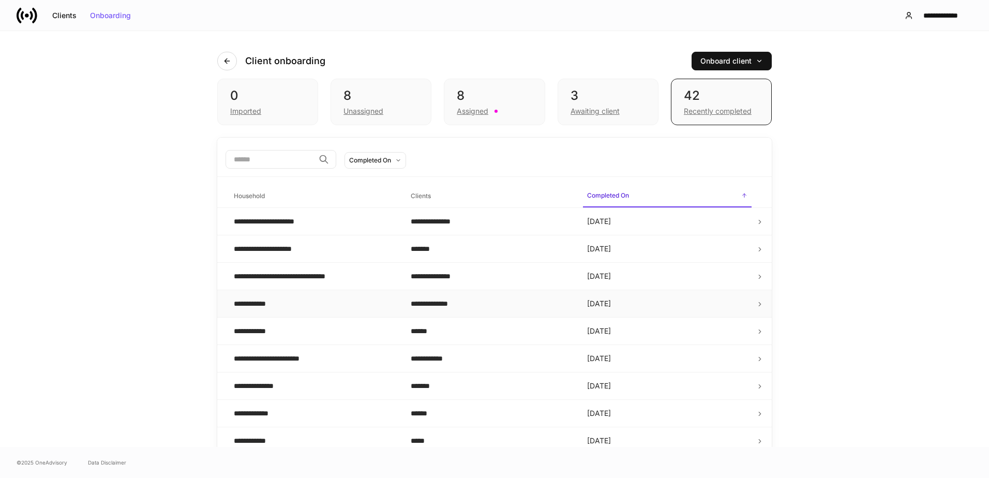
click at [284, 304] on div "**********" at bounding box center [314, 303] width 160 height 10
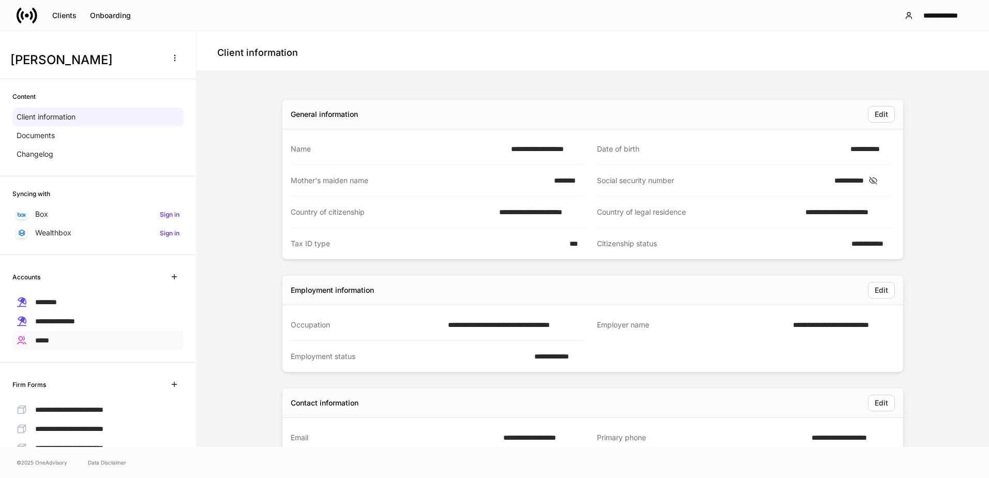
click at [64, 337] on div "*****" at bounding box center [97, 339] width 171 height 19
